Goal: Find specific page/section: Find specific page/section

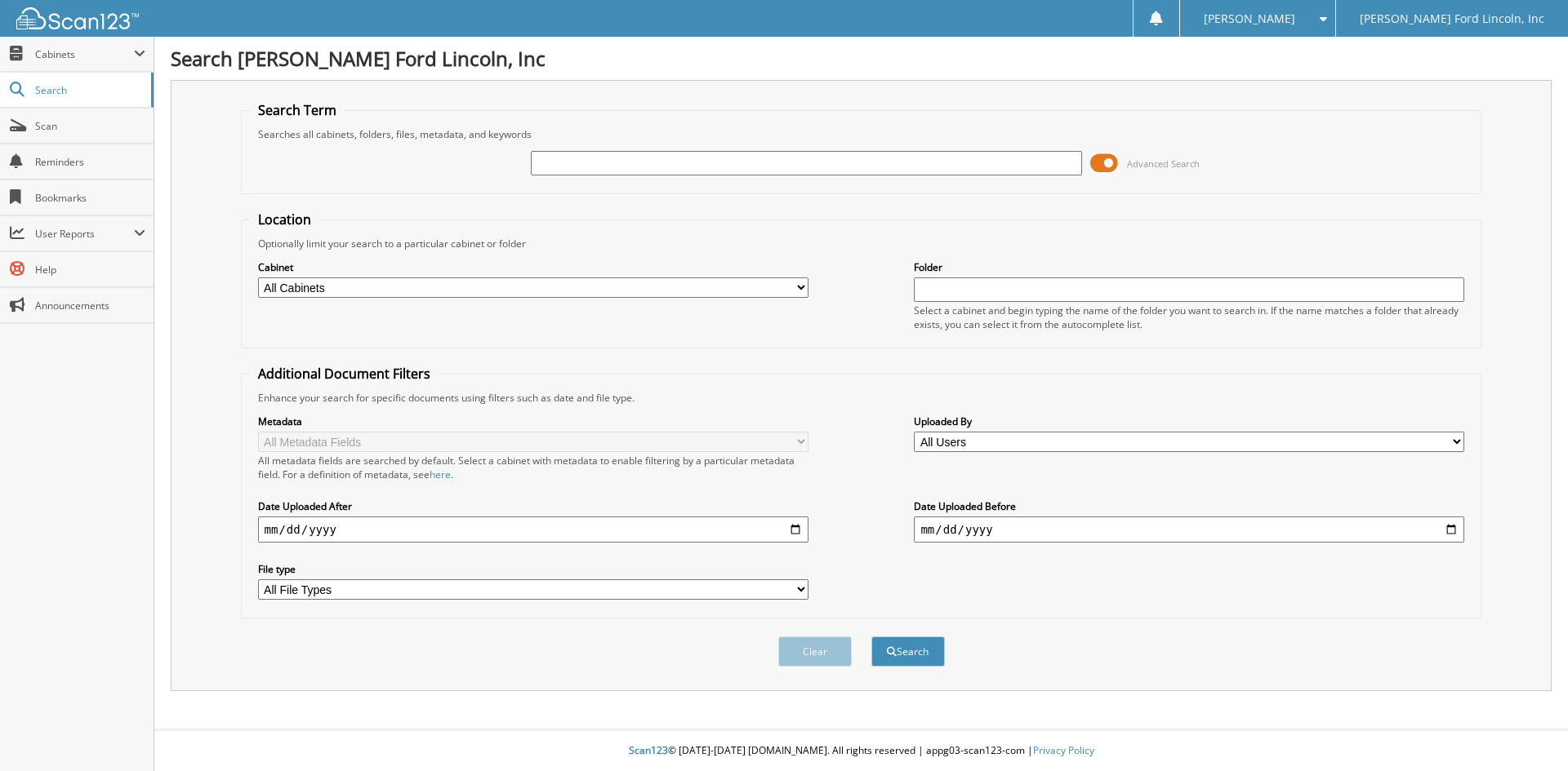
click at [637, 159] on input "text" at bounding box center [806, 163] width 551 height 25
type input "21422"
click at [871, 636] on button "Search" at bounding box center [908, 651] width 74 height 30
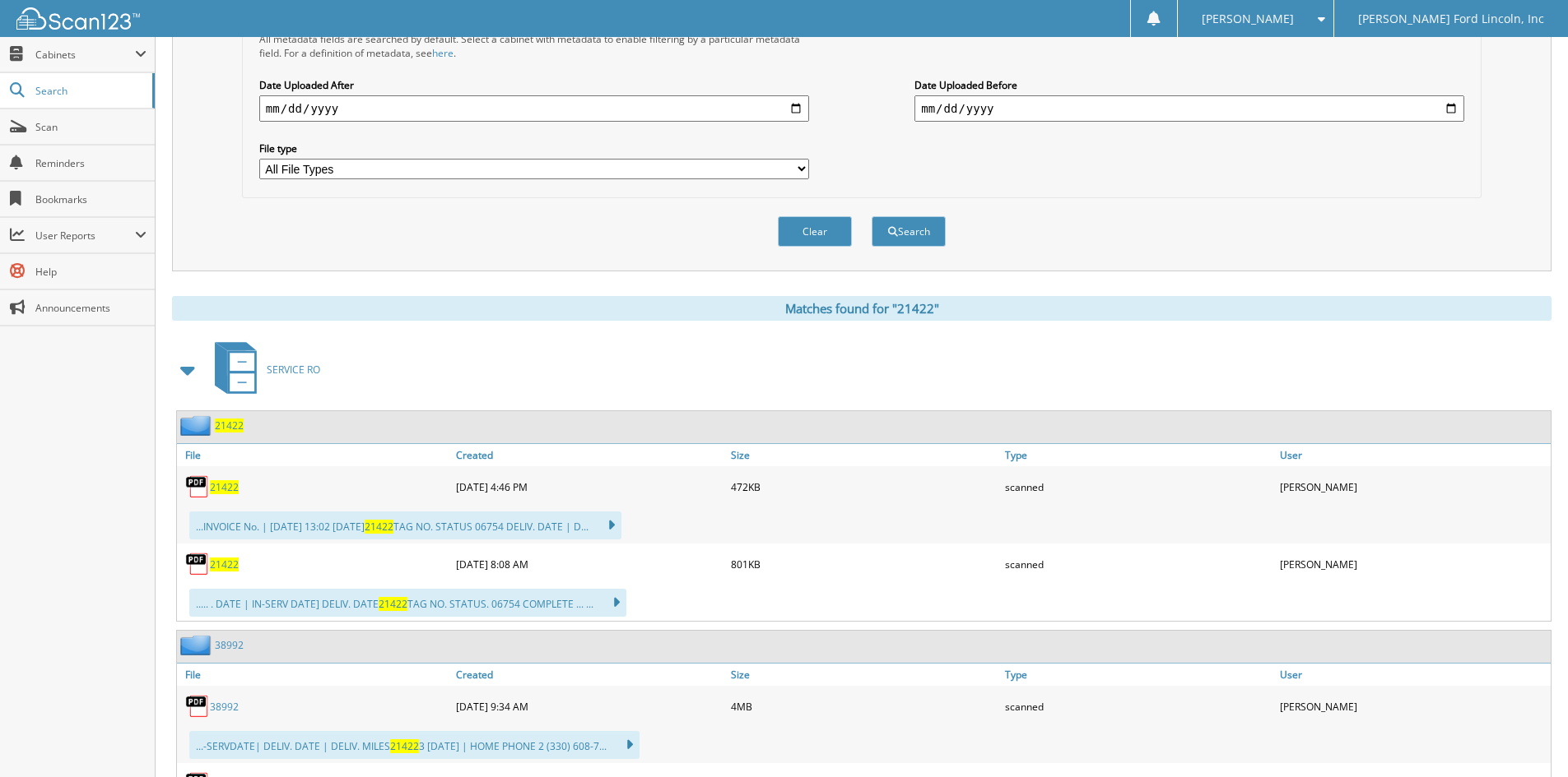
scroll to position [494, 0]
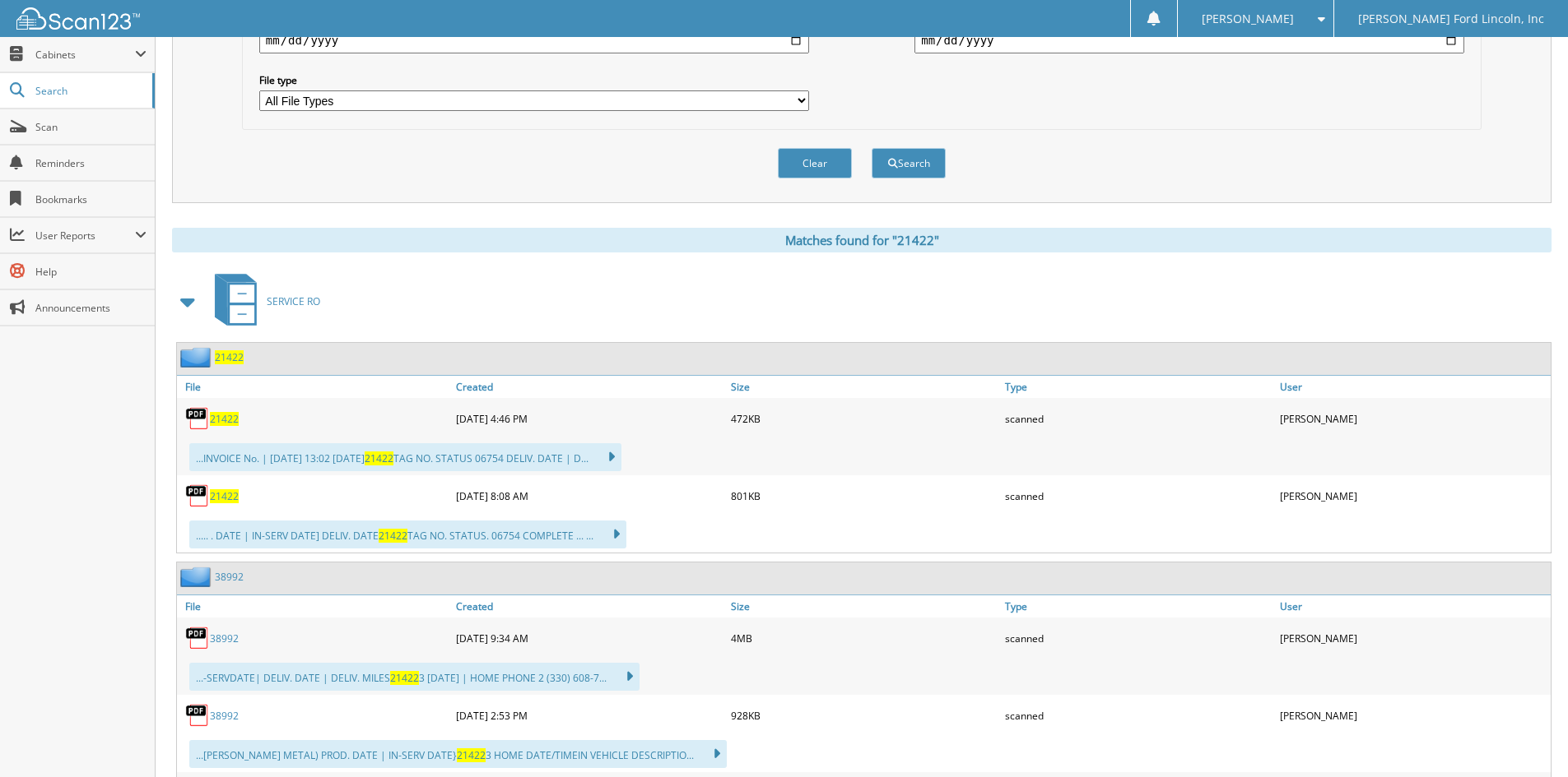
click at [232, 357] on span "21422" at bounding box center [229, 357] width 29 height 14
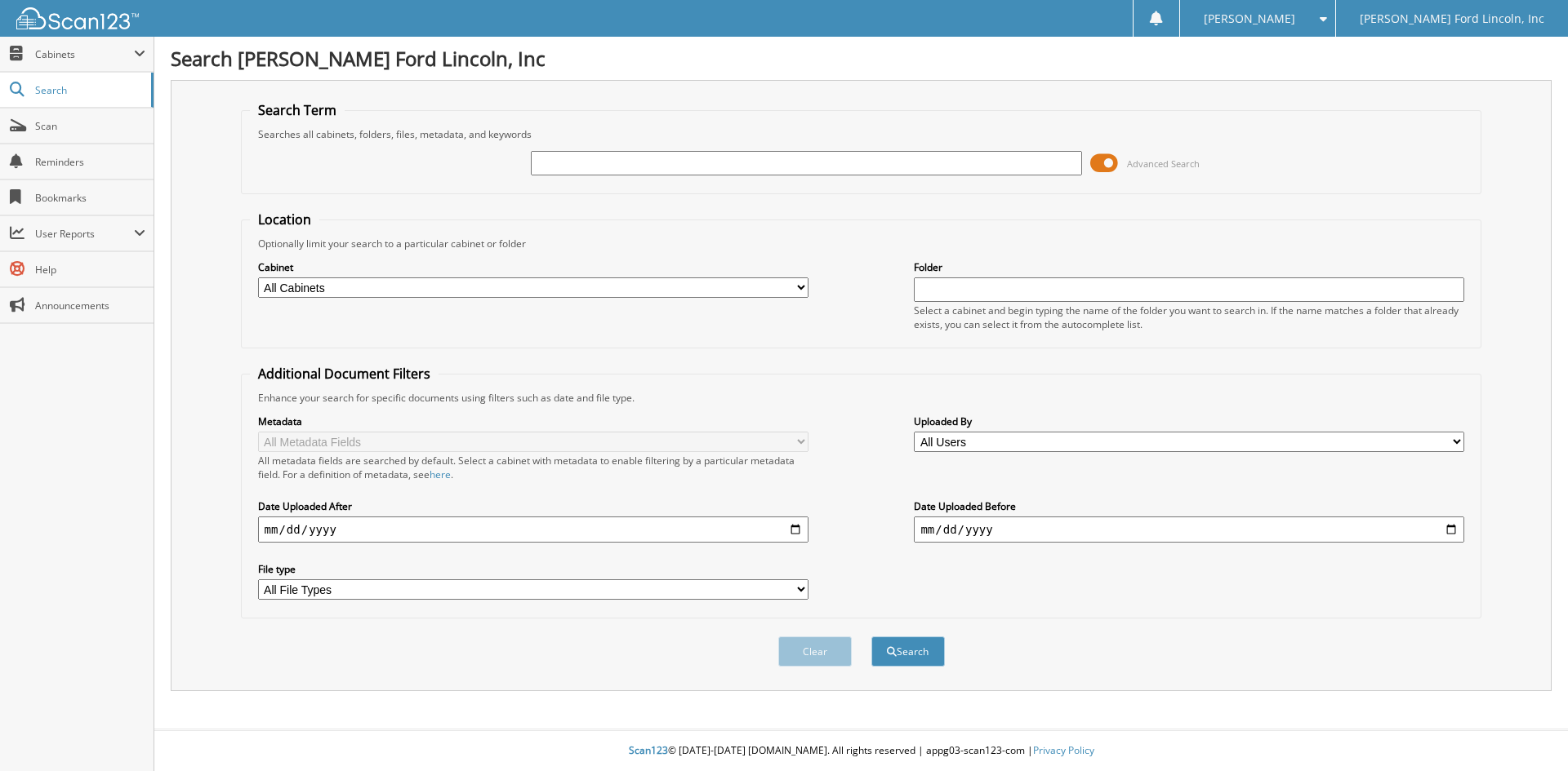
click at [721, 160] on input "text" at bounding box center [806, 163] width 551 height 25
type input "5606387"
click at [871, 636] on button "Search" at bounding box center [908, 651] width 74 height 30
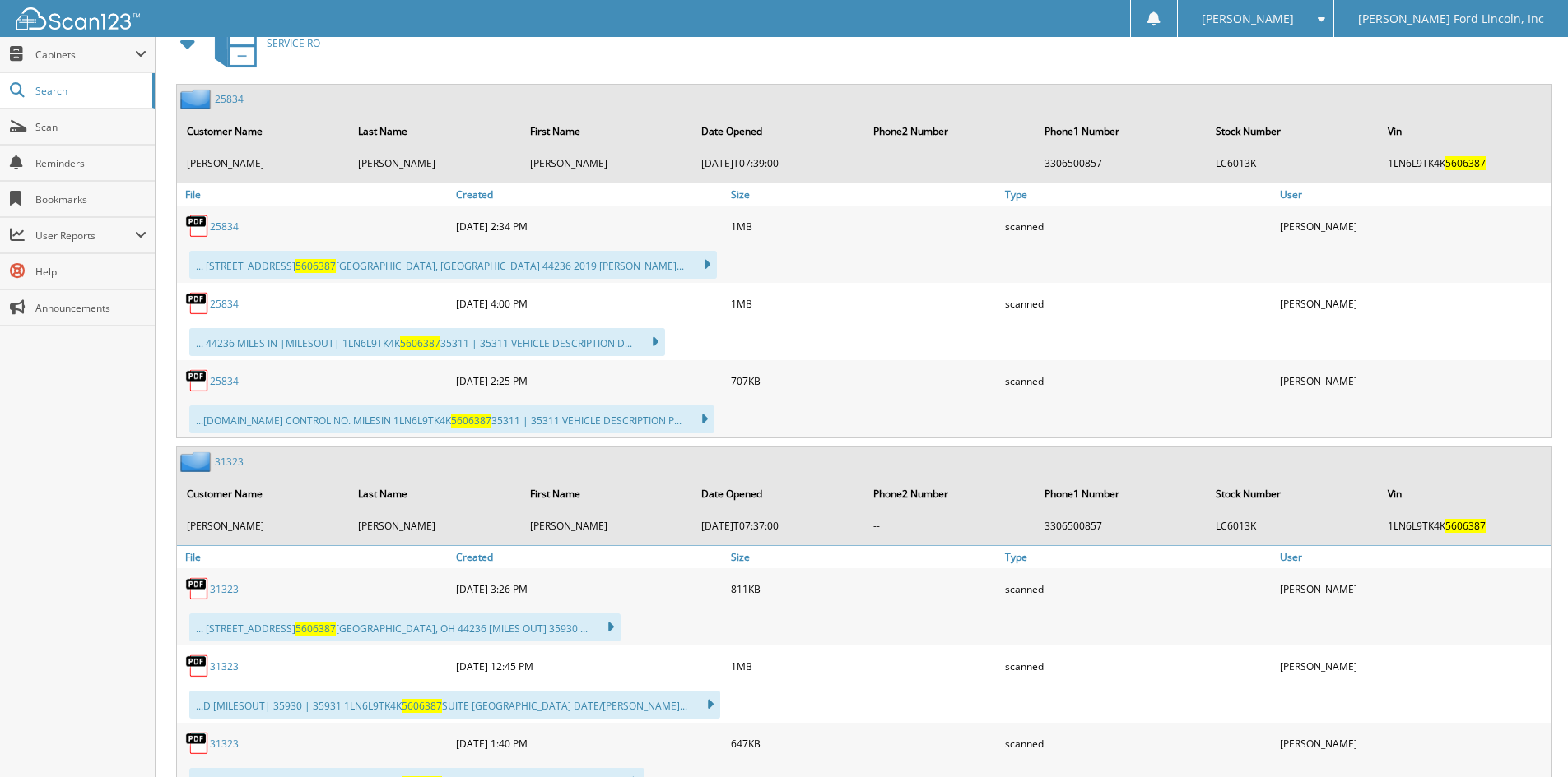
scroll to position [822, 0]
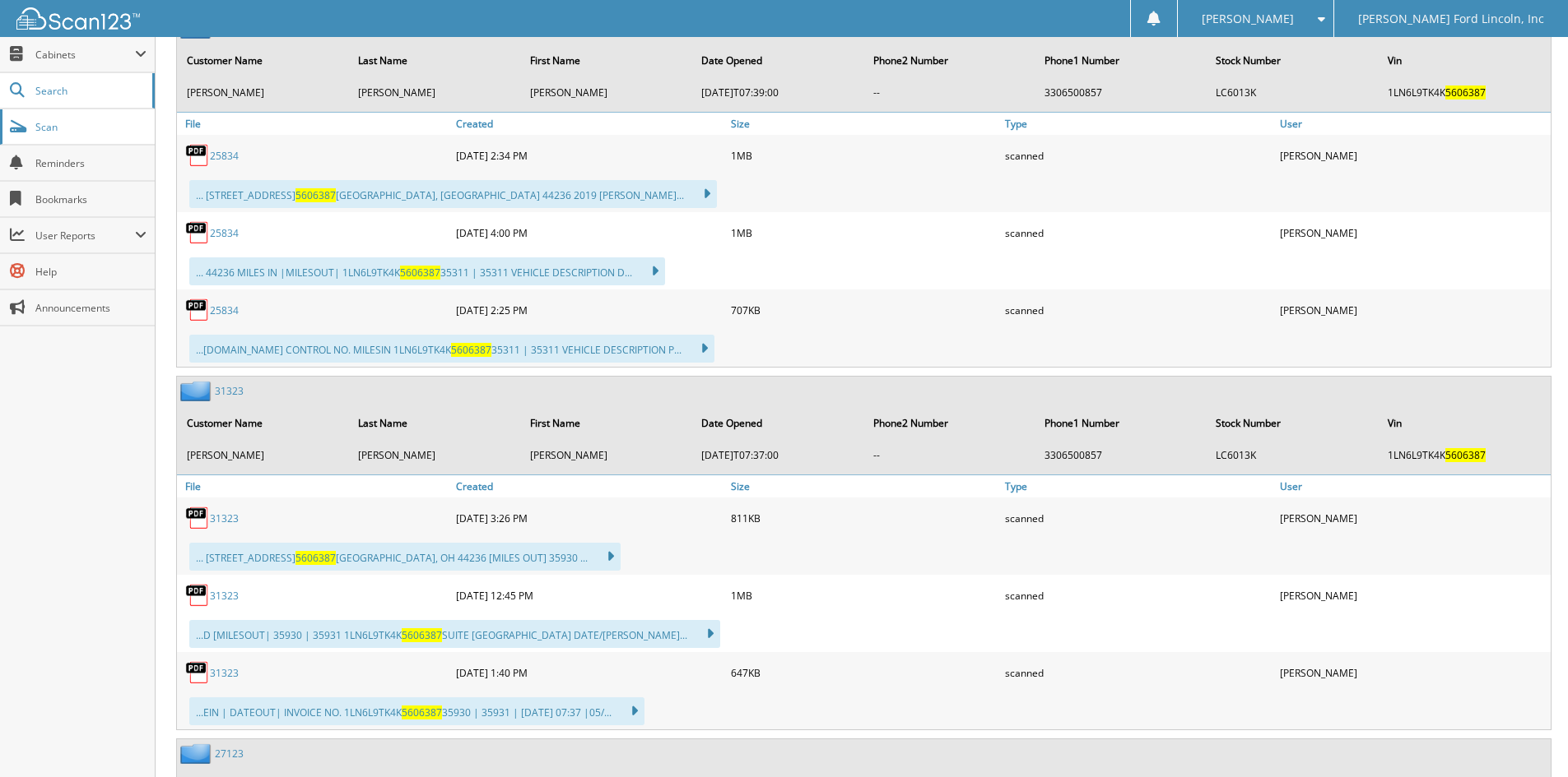
click at [36, 119] on link "Scan" at bounding box center [77, 127] width 155 height 35
